Goal: Navigation & Orientation: Find specific page/section

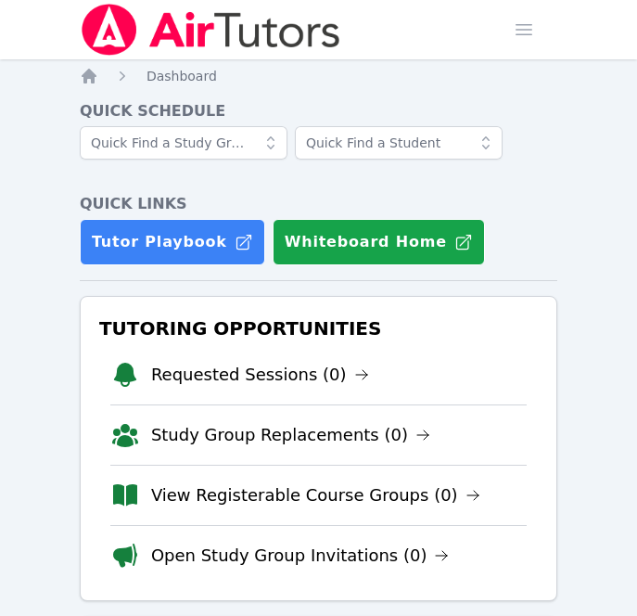
click at [269, 312] on h3 "Tutoring Opportunities" at bounding box center [319, 328] width 446 height 33
